Goal: Task Accomplishment & Management: Manage account settings

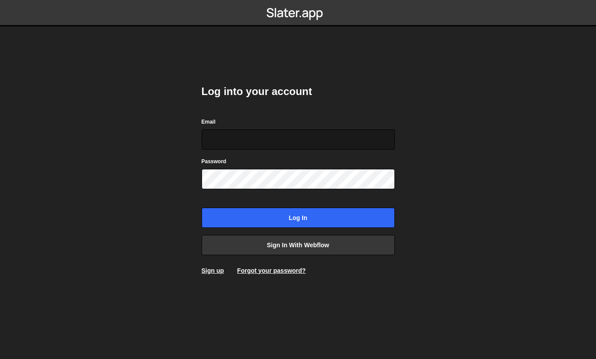
click at [251, 135] on input "Email" at bounding box center [298, 139] width 193 height 20
type input "[PERSON_NAME][EMAIL_ADDRESS][DOMAIN_NAME]"
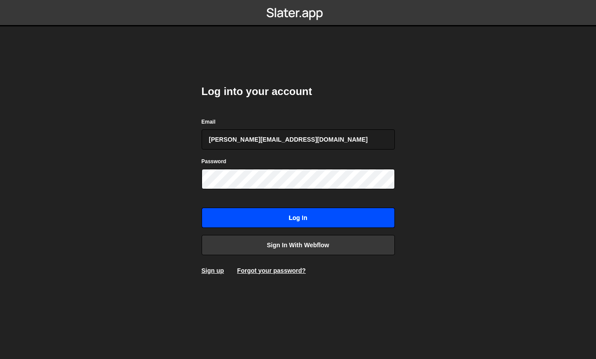
click at [330, 219] on input "Log in" at bounding box center [298, 217] width 193 height 20
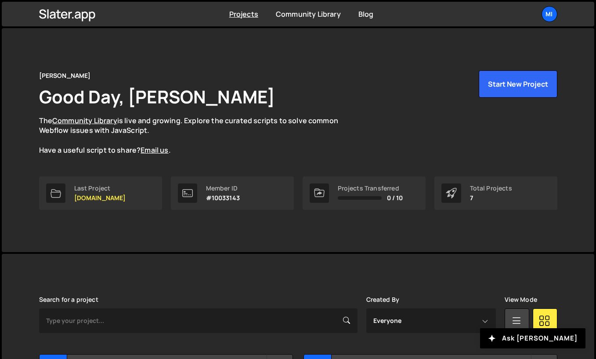
click at [558, 9] on div "Projects Community Library Blog Mi Projects Your Teams Invite team member Accou…" at bounding box center [298, 14] width 545 height 25
click at [543, 18] on div "Mi" at bounding box center [550, 14] width 16 height 16
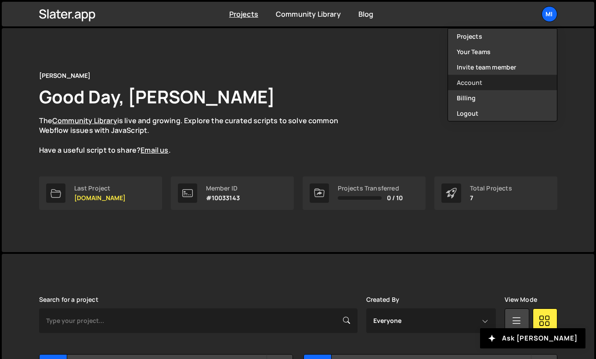
click at [480, 86] on link "Account" at bounding box center [502, 82] width 109 height 15
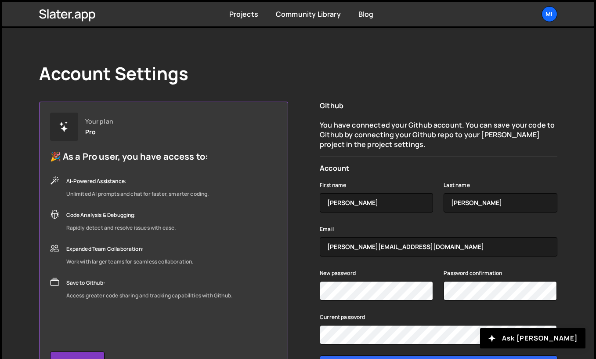
scroll to position [76, 0]
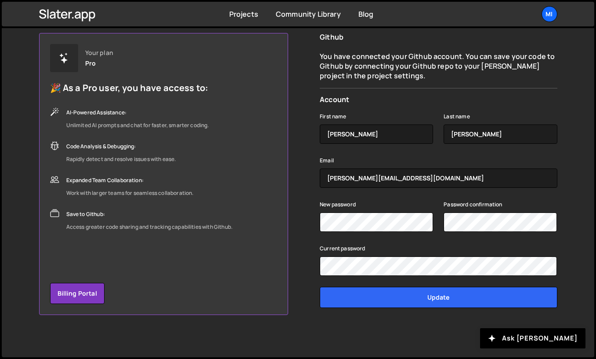
click at [357, 235] on div "New password Password confirmation" at bounding box center [438, 221] width 237 height 44
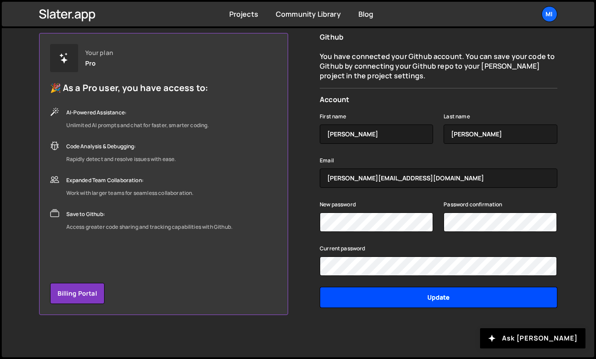
click at [377, 293] on input "Update" at bounding box center [438, 296] width 237 height 21
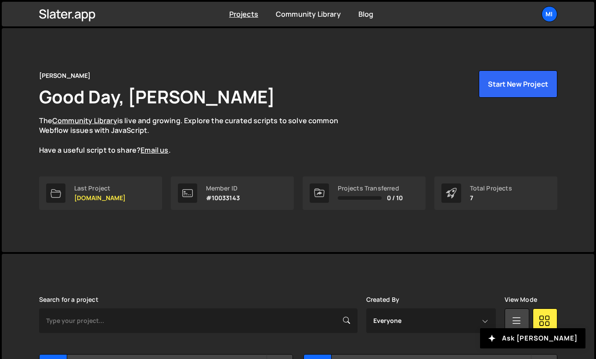
scroll to position [290, 0]
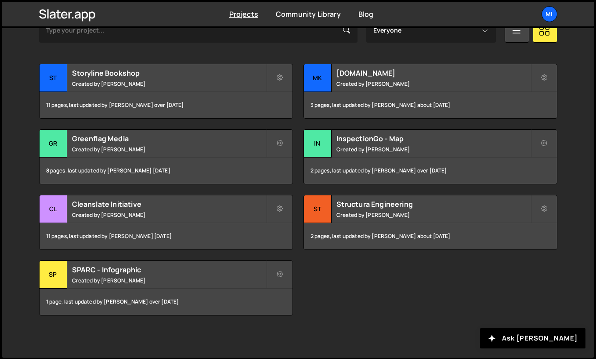
click at [543, 23] on div "Projects Community Library Blog Mi Projects Your Teams Invite team member Accou…" at bounding box center [298, 14] width 545 height 25
click at [544, 16] on div "Mi" at bounding box center [550, 14] width 16 height 16
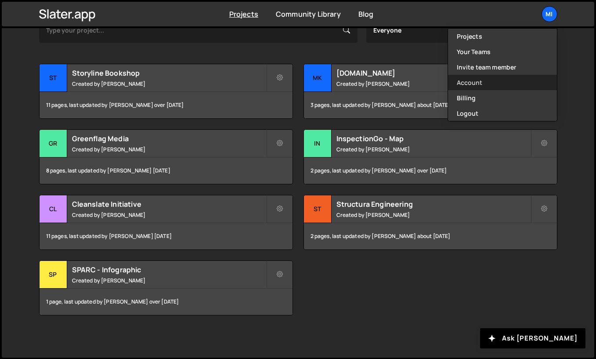
click at [471, 87] on link "Account" at bounding box center [502, 82] width 109 height 15
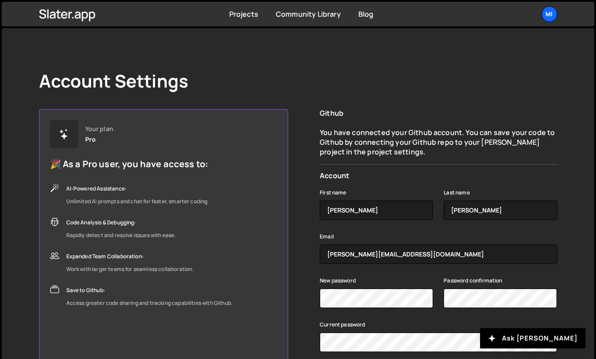
click at [431, 103] on div "Account Settings Your plan Pro 🎉 As a Pro user, you have access to: AI-Powered …" at bounding box center [298, 230] width 545 height 405
click at [551, 6] on div "Projects Community Library Blog Mi Projects Your Teams Invite team member Accou…" at bounding box center [298, 14] width 545 height 25
click at [552, 11] on div "Mi" at bounding box center [550, 14] width 16 height 16
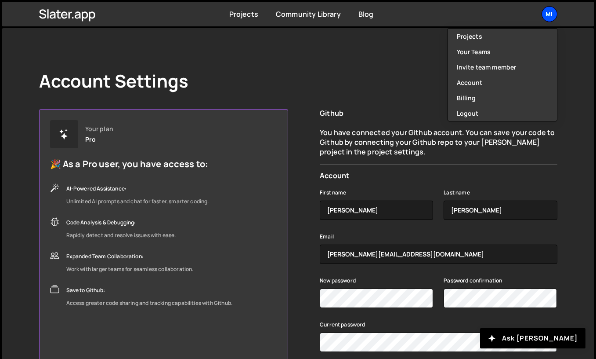
click at [552, 11] on div "Mi" at bounding box center [550, 14] width 16 height 16
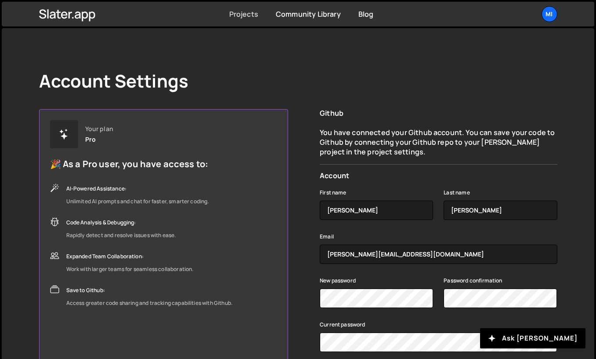
click at [252, 17] on link "Projects" at bounding box center [243, 14] width 29 height 10
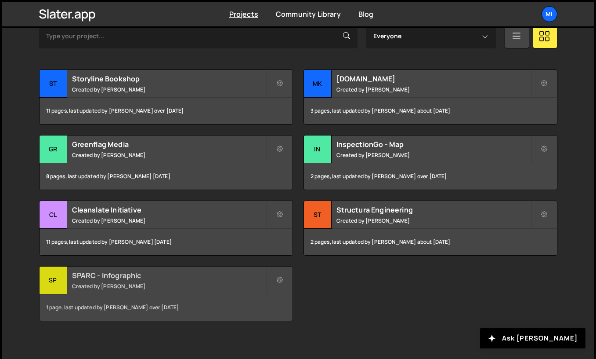
scroll to position [290, 0]
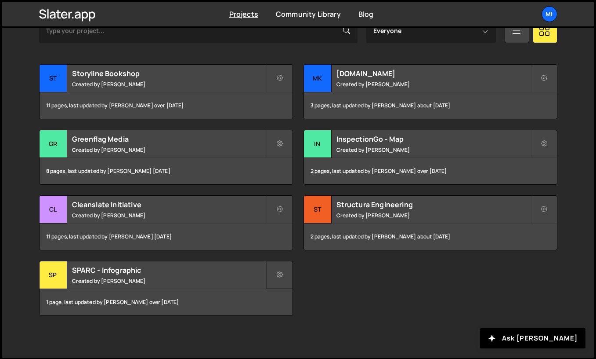
click at [279, 275] on icon at bounding box center [280, 274] width 6 height 9
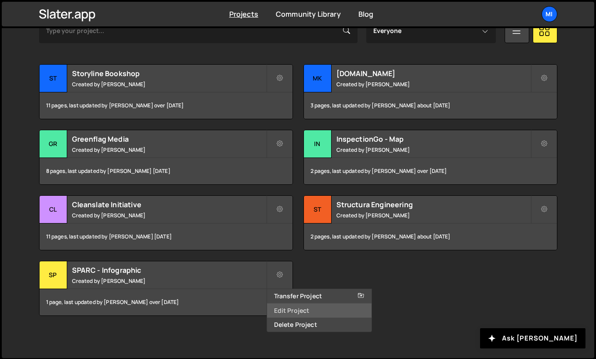
click at [287, 312] on link "Edit Project" at bounding box center [319, 310] width 105 height 14
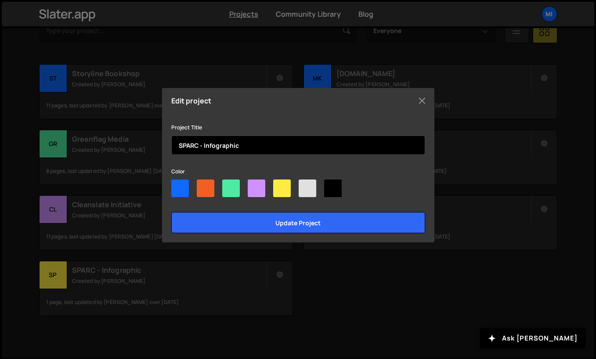
drag, startPoint x: 200, startPoint y: 145, endPoint x: 362, endPoint y: 147, distance: 161.3
click at [362, 147] on input "SPARC - Infographic" at bounding box center [298, 144] width 254 height 19
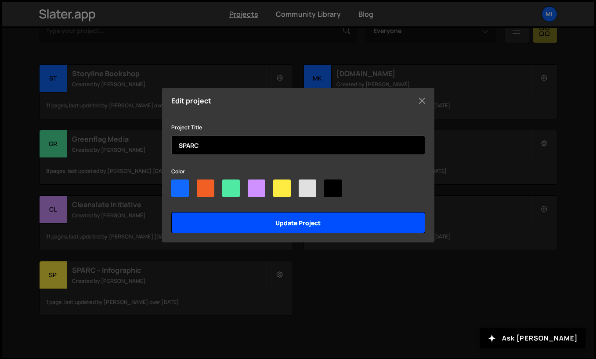
type input "SPARC"
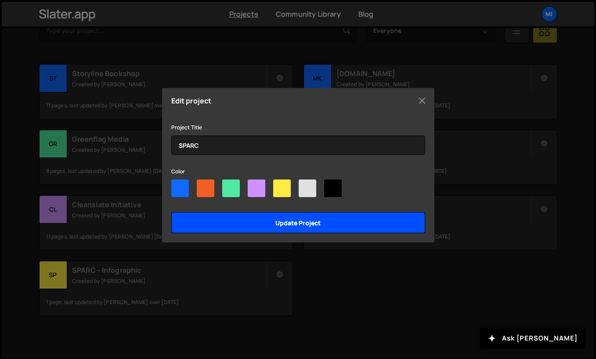
click at [309, 223] on input "Update project" at bounding box center [298, 222] width 254 height 21
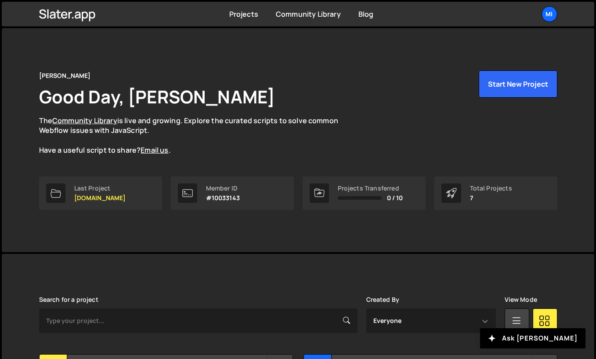
scroll to position [290, 0]
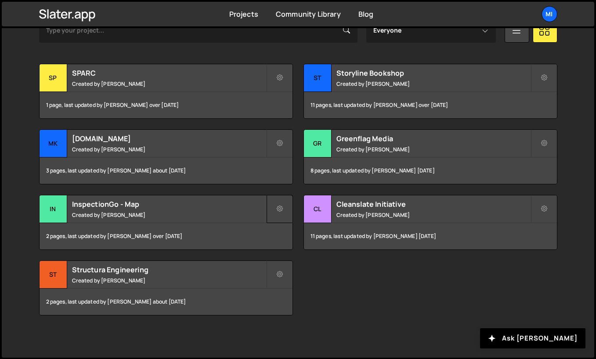
click at [282, 209] on icon at bounding box center [280, 208] width 6 height 9
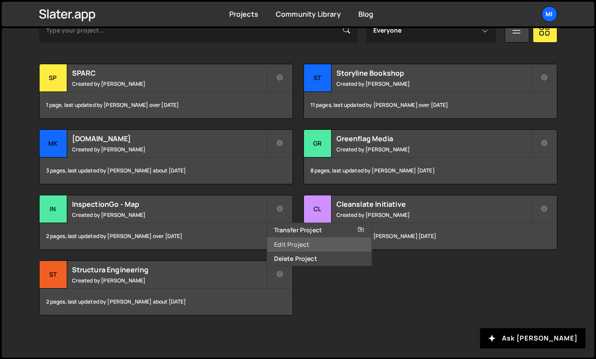
click at [315, 249] on link "Edit Project" at bounding box center [319, 244] width 105 height 14
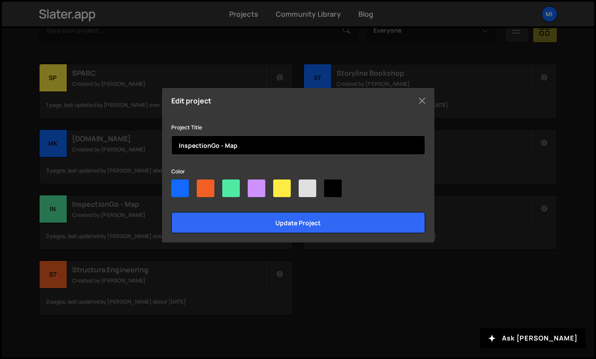
drag, startPoint x: 220, startPoint y: 145, endPoint x: 295, endPoint y: 145, distance: 75.6
click at [292, 145] on input "InspectionGo - Map" at bounding box center [298, 144] width 254 height 19
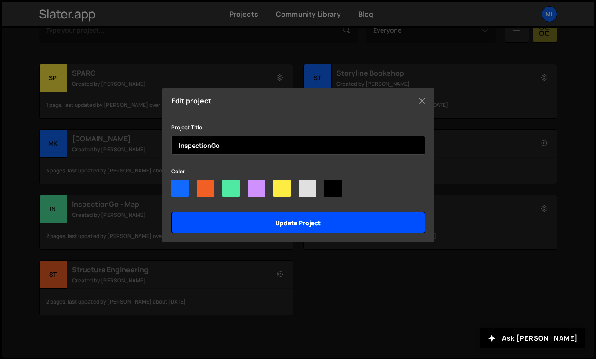
type input "InspectionGo"
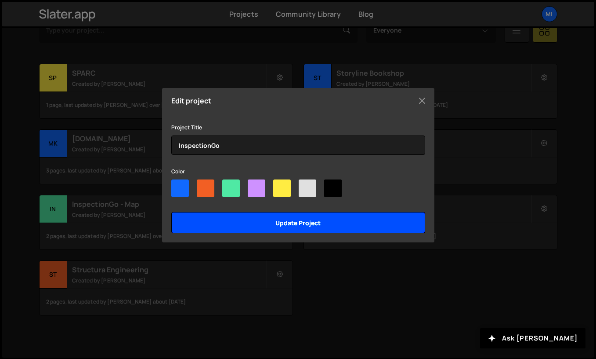
click at [287, 219] on input "Update project" at bounding box center [298, 222] width 254 height 21
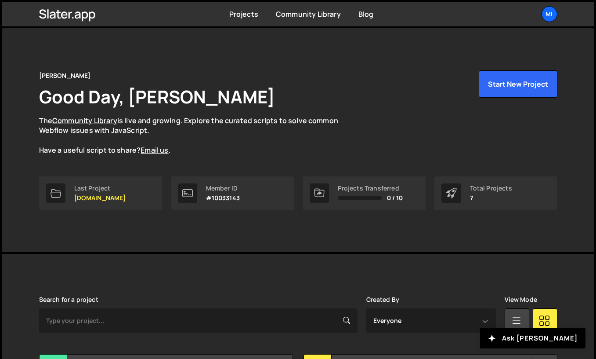
scroll to position [290, 0]
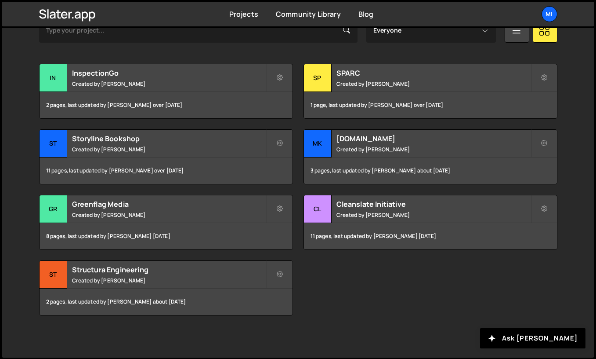
click at [369, 292] on div "Transfer Project Edit Project Delete Project In InspectionGo Created by [PERSON…" at bounding box center [298, 189] width 518 height 251
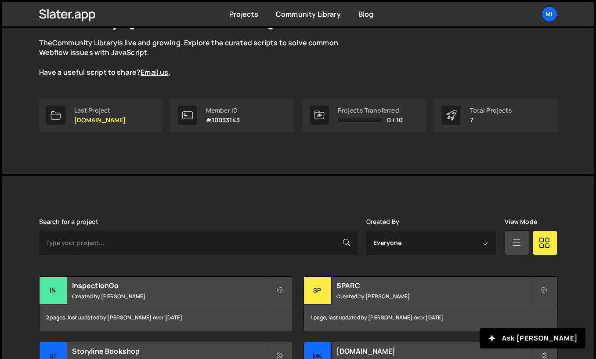
scroll to position [0, 0]
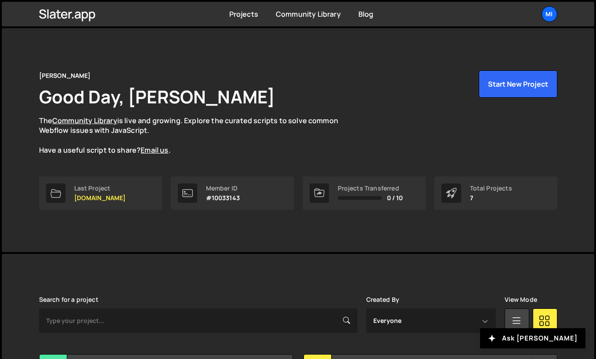
click at [352, 87] on div "[PERSON_NAME] Good Day, [PERSON_NAME] The Community Library is live and growing…" at bounding box center [298, 112] width 518 height 85
click at [553, 9] on div "Mi" at bounding box center [550, 14] width 16 height 16
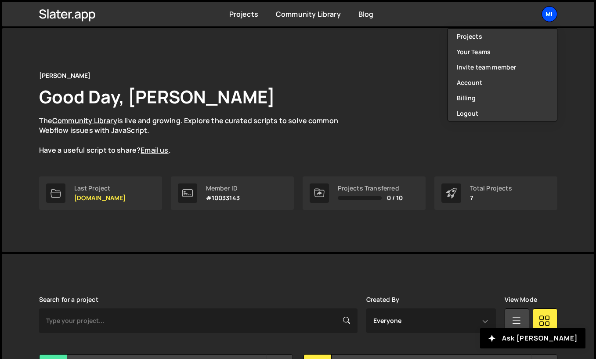
click at [553, 9] on div "Mi" at bounding box center [550, 14] width 16 height 16
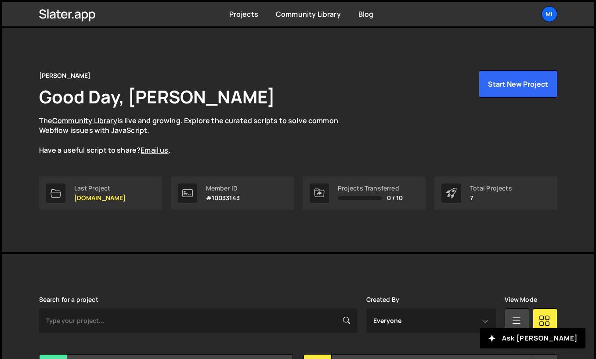
click at [163, 103] on h1 "Good Day, [PERSON_NAME]" at bounding box center [157, 96] width 236 height 24
